Goal: Information Seeking & Learning: Compare options

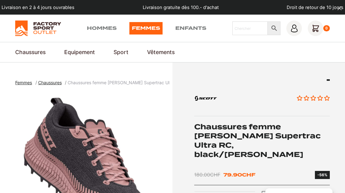
click at [101, 25] on link "Hommes" at bounding box center [102, 28] width 30 height 12
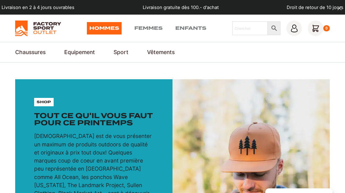
click at [0, 0] on link "Ski" at bounding box center [0, 0] width 0 height 0
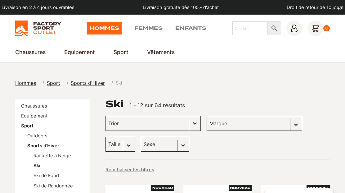
click at [252, 126] on select "Marque Dakine (24) Scott (21) Columbia (8) Jones snowboards (3) Dragon (2) Arva…" at bounding box center [255, 123] width 96 height 15
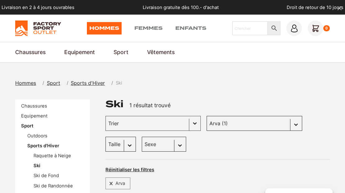
click at [255, 125] on select "Marque Dakine (24) Scott (21) Columbia (8) Jones snowboards (3) Dragon (2) Arva…" at bounding box center [255, 123] width 96 height 15
select select "scott"
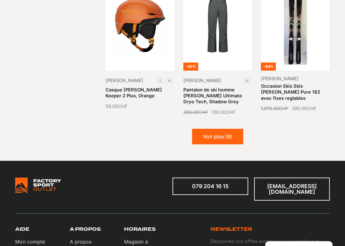
scroll to position [662, 0]
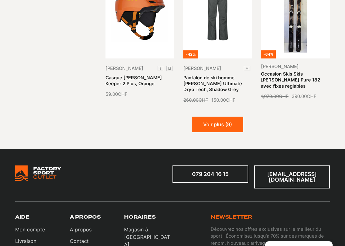
click at [212, 117] on button "Voir plus (9)" at bounding box center [217, 125] width 51 height 16
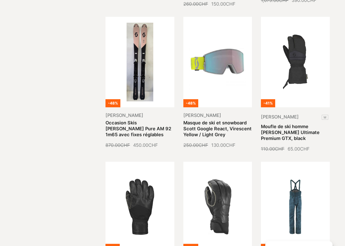
scroll to position [760, 0]
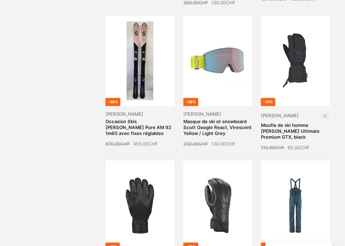
click at [209, 119] on link "Masque de ski et snowboard Scott Google React, Virescent Yellow / Light Grey" at bounding box center [218, 127] width 68 height 17
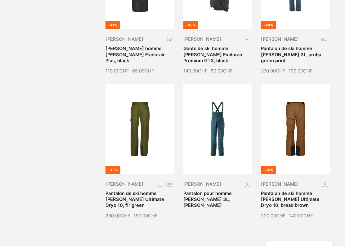
scroll to position [985, 0]
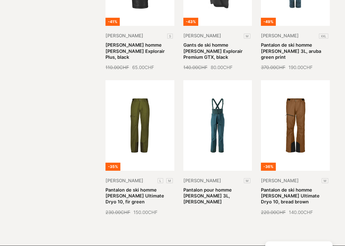
click at [292, 187] on link "Pantalon de ski homme SCOTT Ultimate Dryo 10, bread brown" at bounding box center [290, 195] width 59 height 17
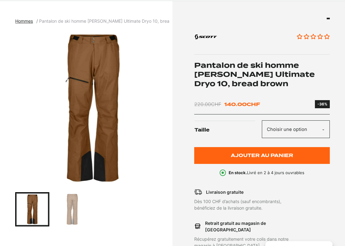
scroll to position [62, 0]
click at [326, 123] on select "Choisir une option M" at bounding box center [296, 129] width 68 height 18
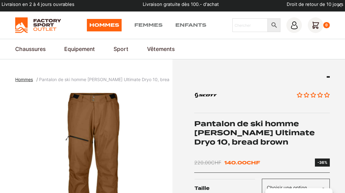
scroll to position [0, 0]
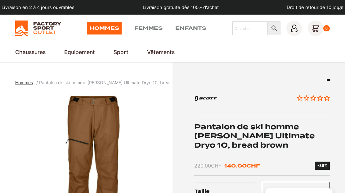
click at [0, 0] on link "Vélo" at bounding box center [0, 0] width 0 height 0
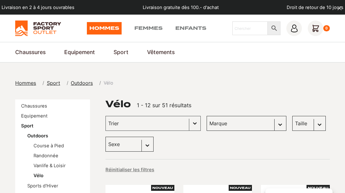
click at [263, 127] on select "[PERSON_NAME] (13) [PERSON_NAME] (11) [PERSON_NAME] (9) Liix (8) Craft (4) Rekd…" at bounding box center [247, 123] width 80 height 15
select select "[PERSON_NAME]"
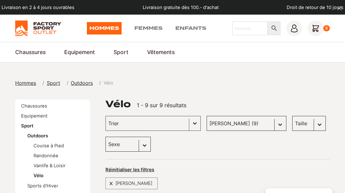
click at [0, 0] on link "Course à Pied" at bounding box center [0, 0] width 0 height 0
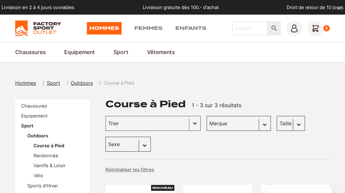
click at [221, 124] on select "Marque Craft (1) Otso (1) [PERSON_NAME] (1)" at bounding box center [239, 123] width 64 height 15
select select "[PERSON_NAME]"
